Goal: Find specific page/section

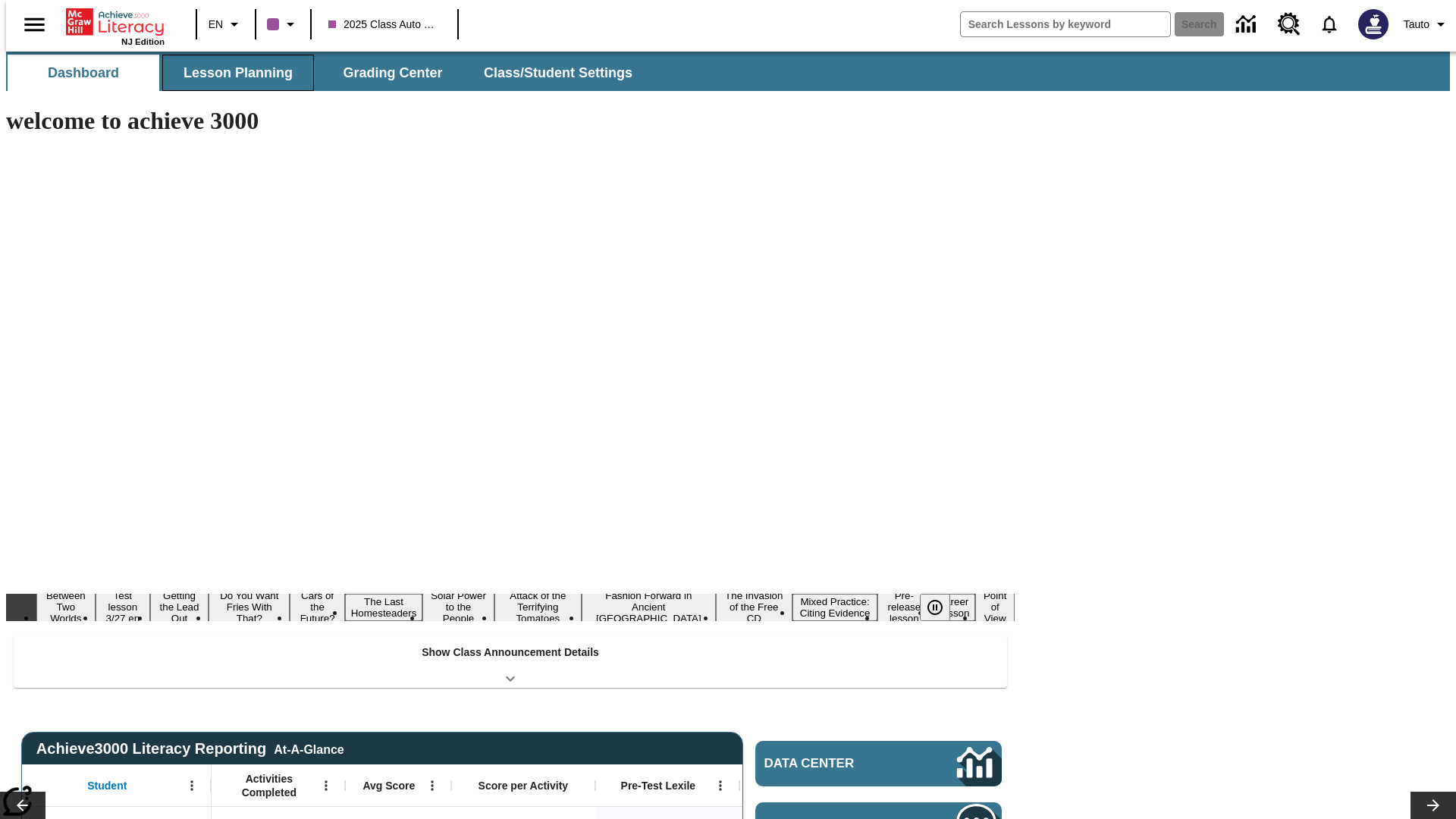
click at [232, 73] on button "Lesson Planning" at bounding box center [238, 72] width 152 height 36
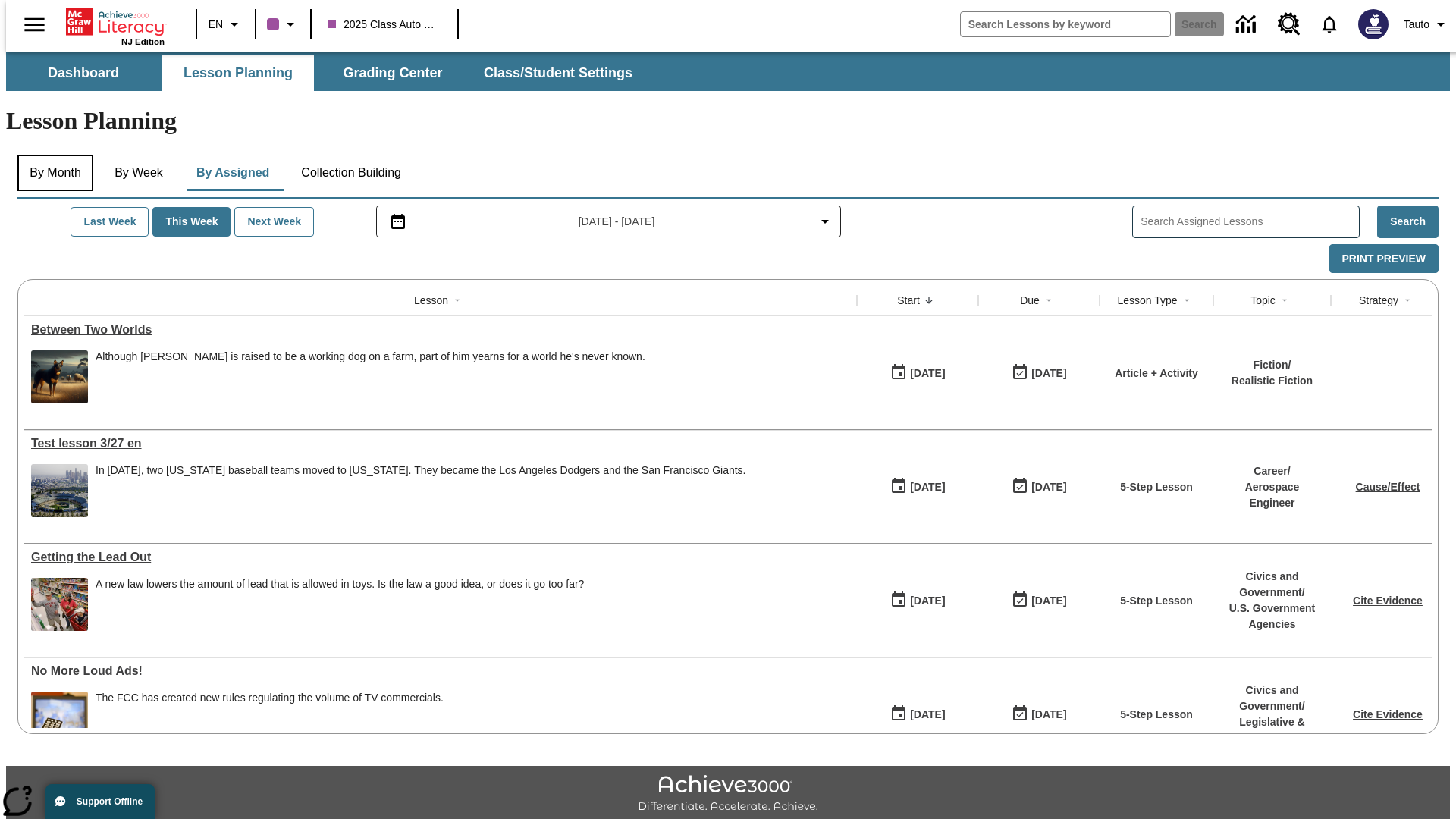
click at [50, 155] on button "By Month" at bounding box center [55, 172] width 76 height 36
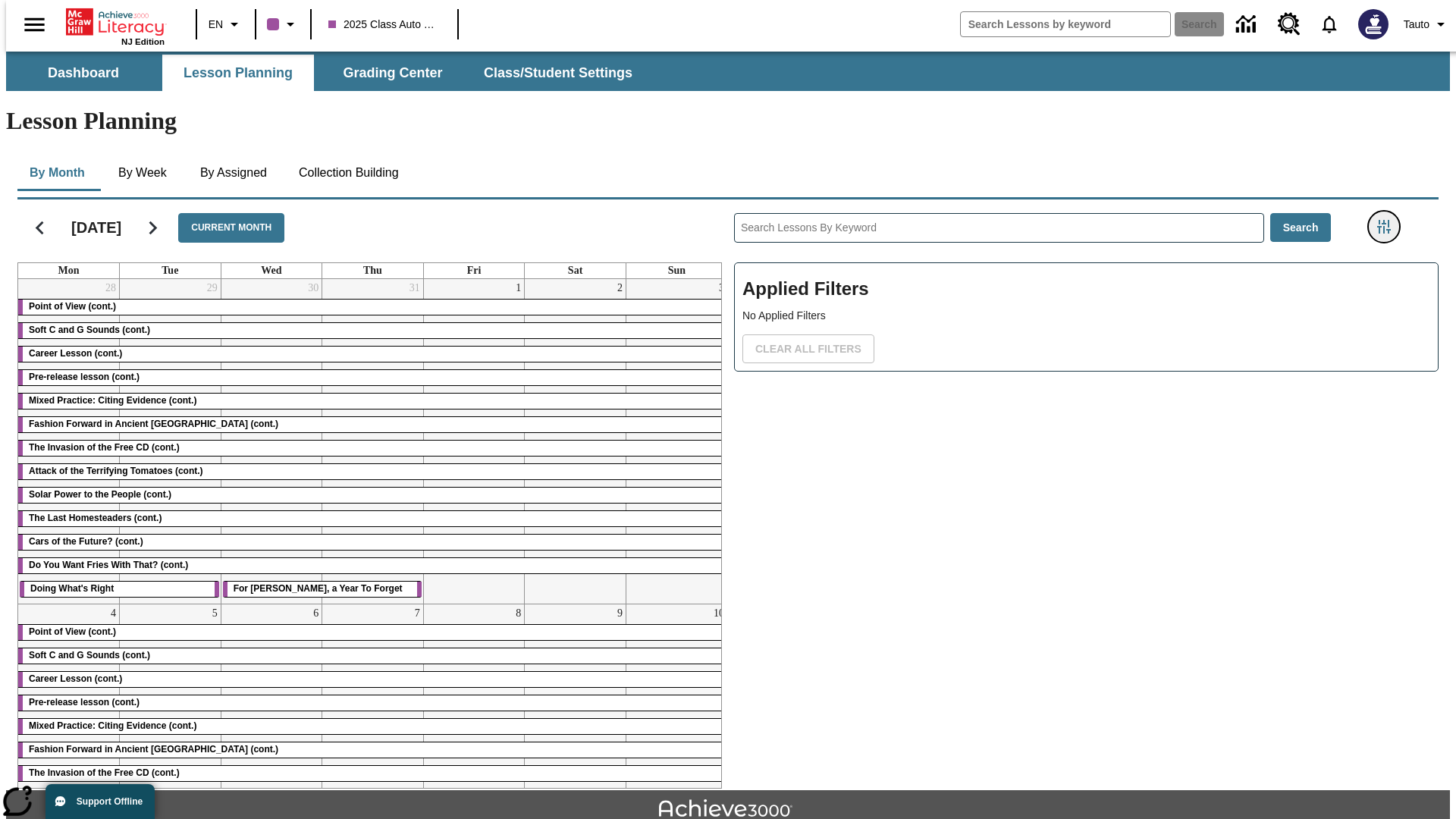
click at [1389, 220] on icon "Filters Side menu" at bounding box center [1384, 227] width 13 height 13
